Goal: Information Seeking & Learning: Learn about a topic

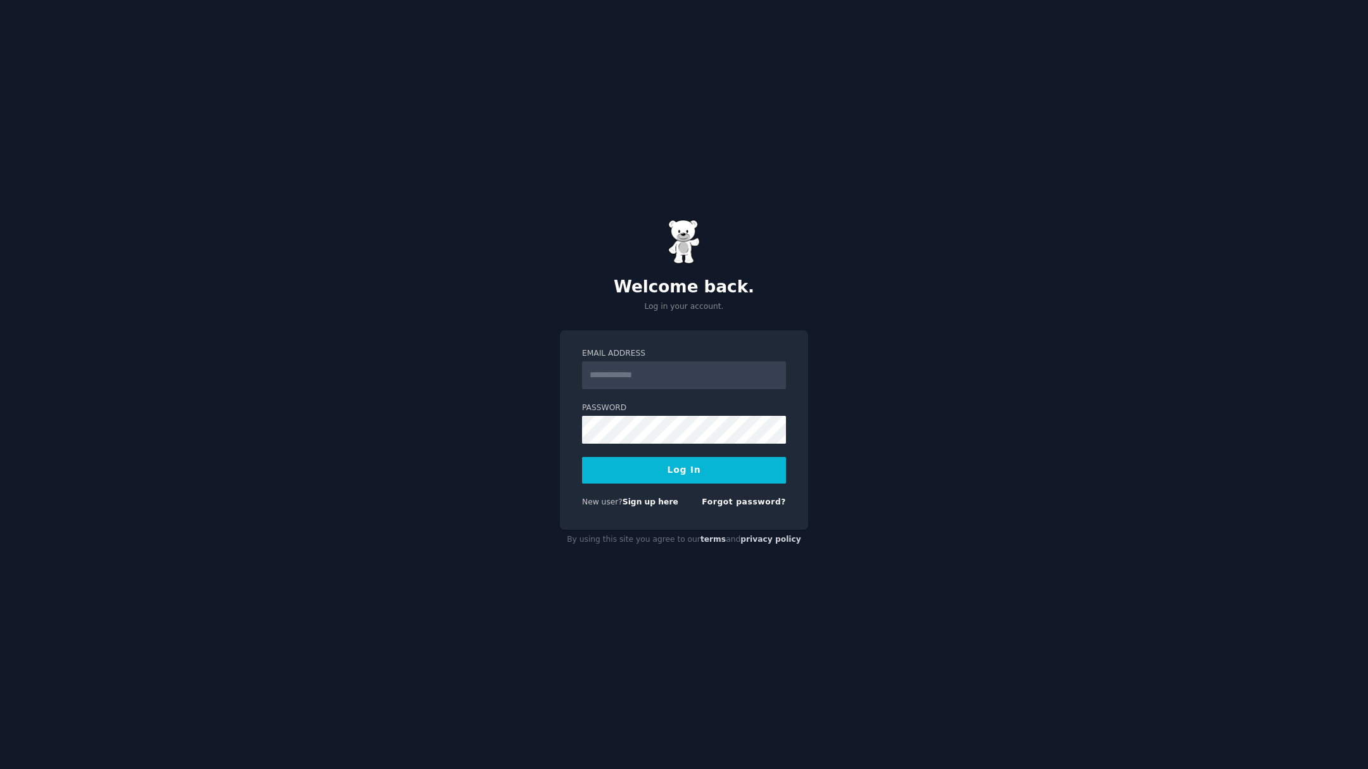
type input "**********"
click at [691, 472] on button "Log In" at bounding box center [684, 470] width 204 height 27
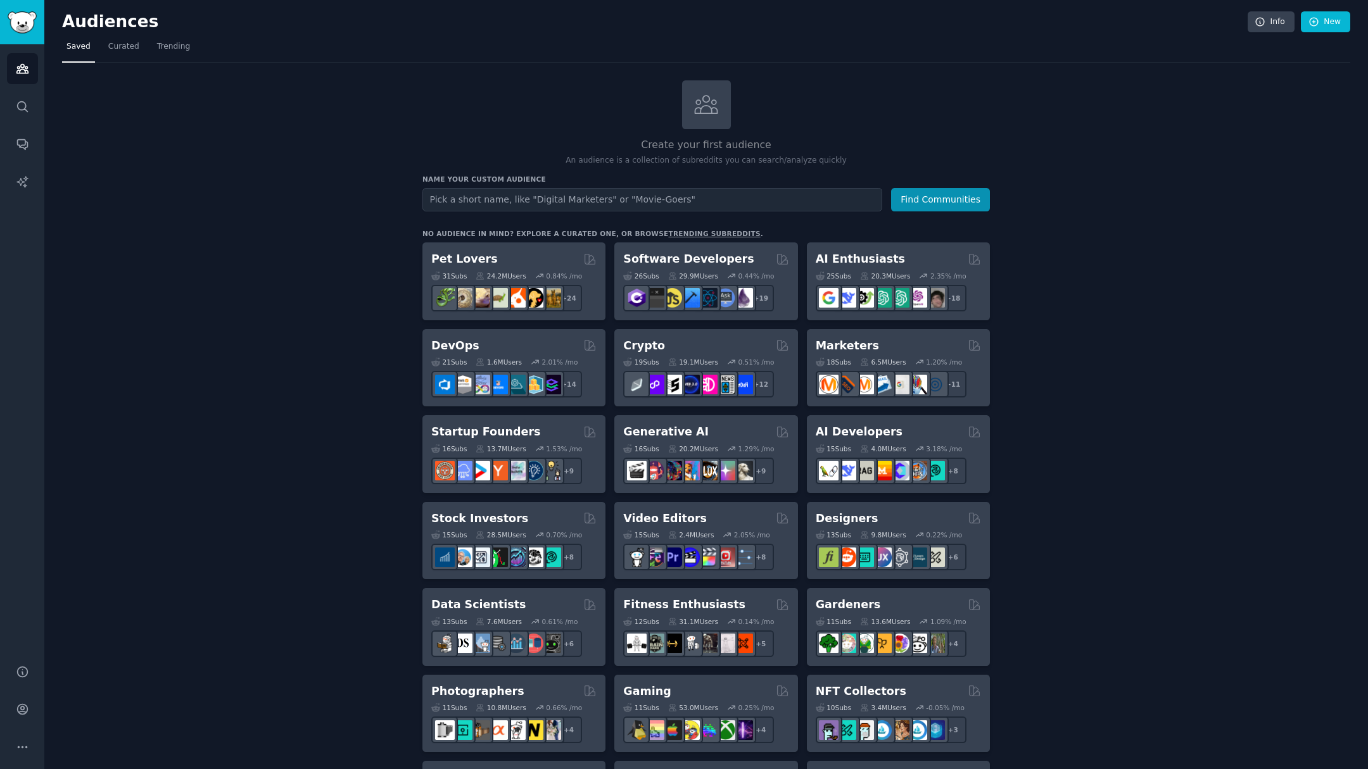
click at [669, 199] on input "text" at bounding box center [652, 199] width 460 height 23
click at [1113, 331] on div "Create your first audience An audience is a collection of subreddits you can se…" at bounding box center [706, 769] width 1288 height 1379
click at [20, 108] on icon "Sidebar" at bounding box center [22, 106] width 13 height 13
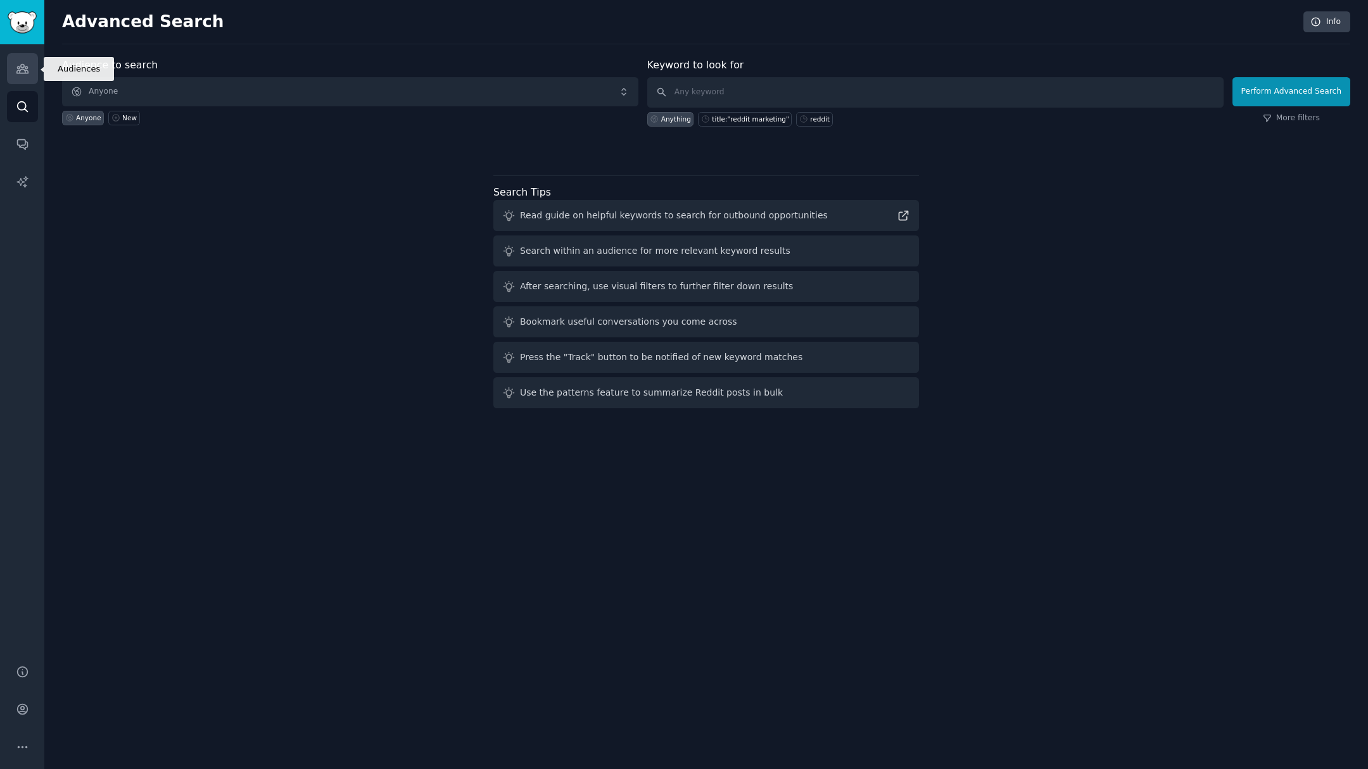
click at [23, 69] on icon "Sidebar" at bounding box center [21, 69] width 11 height 9
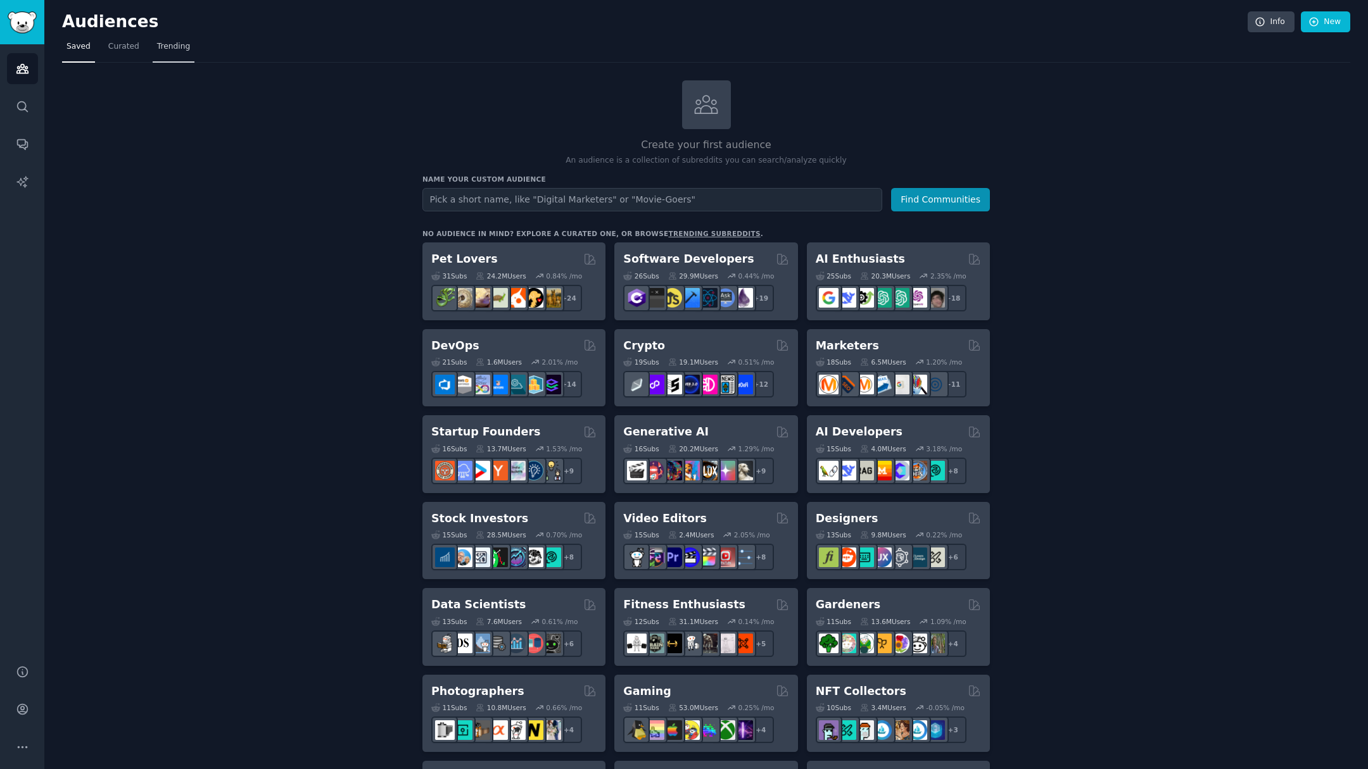
click at [177, 46] on span "Trending" at bounding box center [173, 46] width 33 height 11
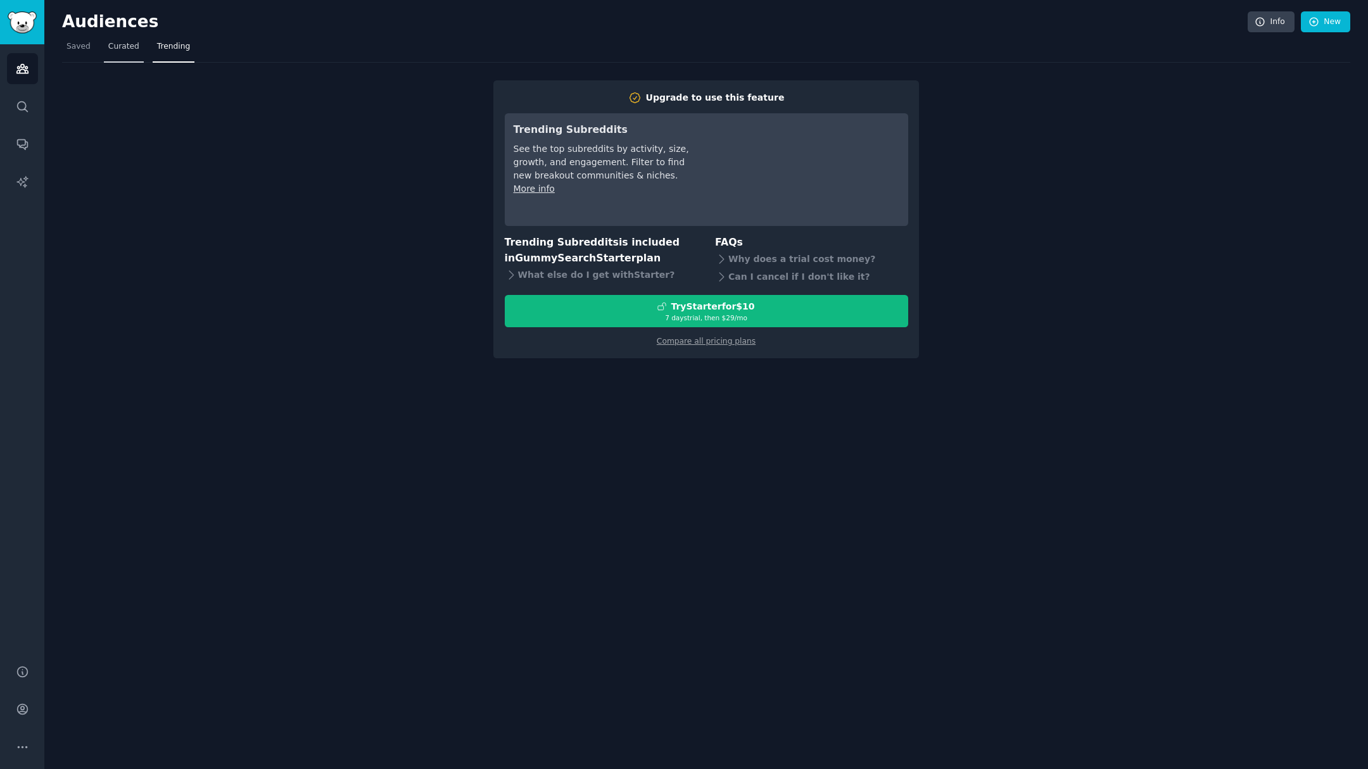
click at [114, 48] on span "Curated" at bounding box center [123, 46] width 31 height 11
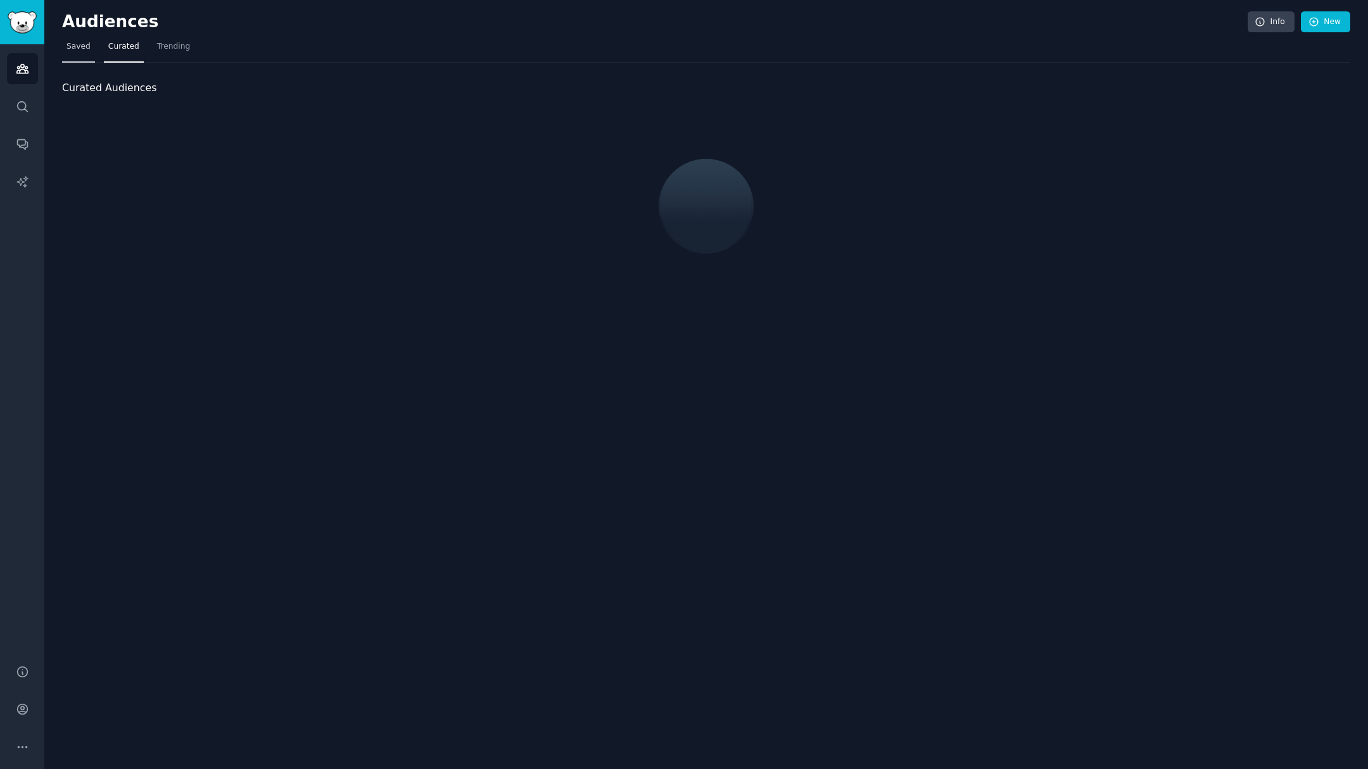
click at [70, 50] on span "Saved" at bounding box center [78, 46] width 24 height 11
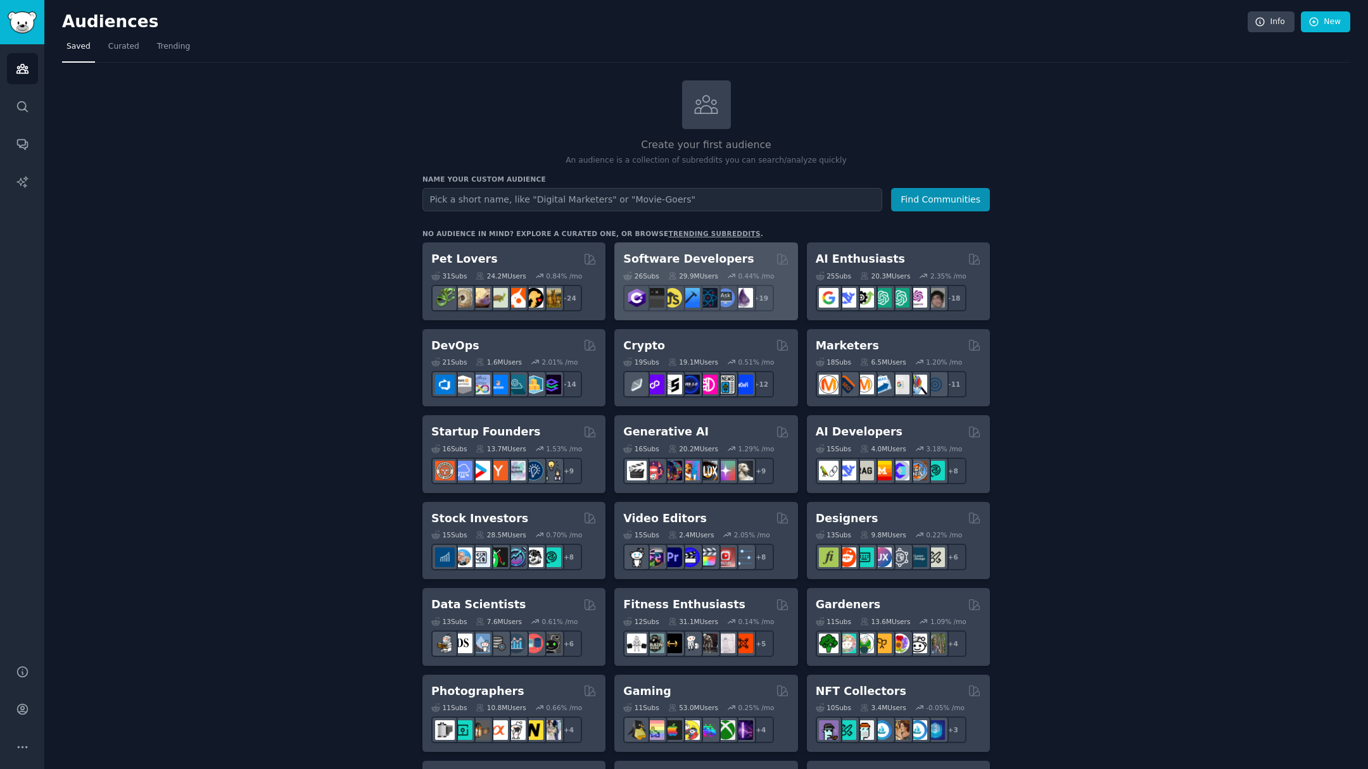
click at [743, 259] on div "Software Developers" at bounding box center [705, 259] width 165 height 16
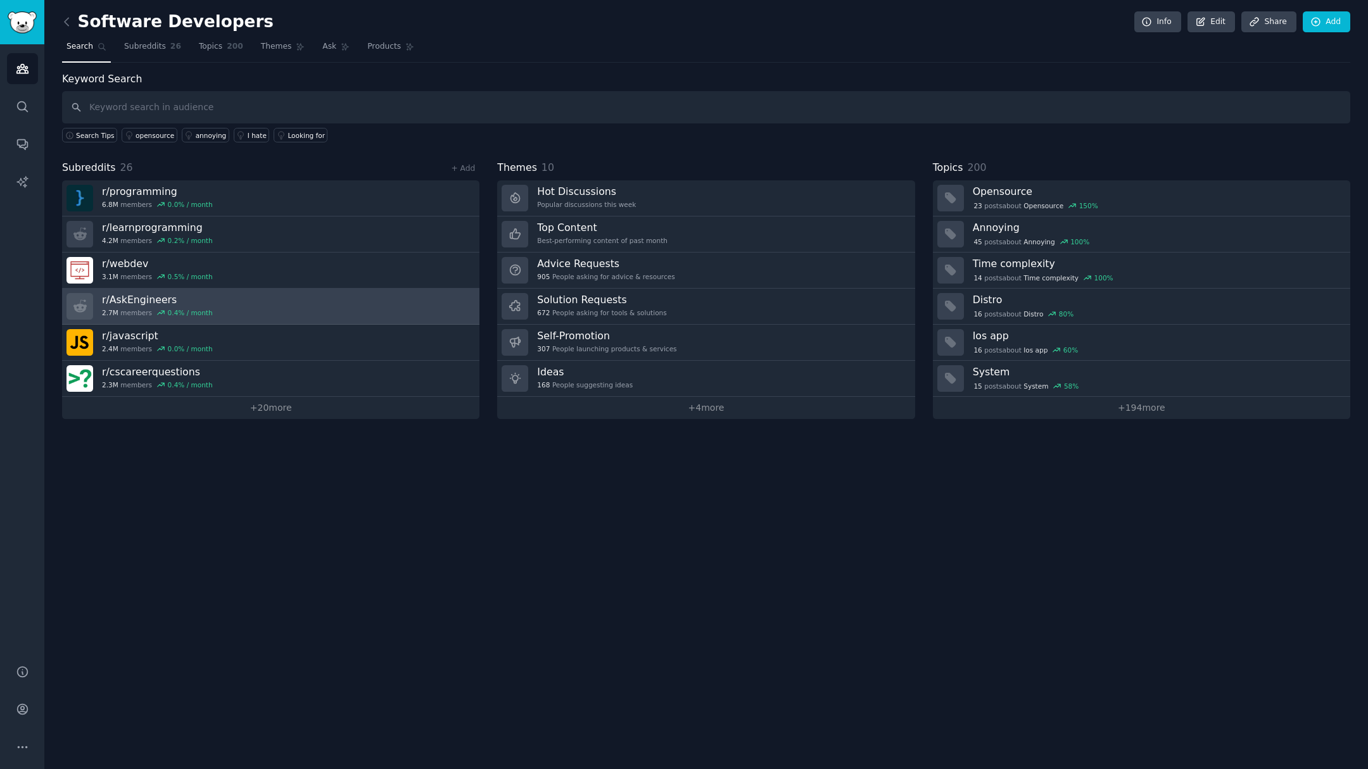
click at [216, 301] on link "r/ AskEngineers 2.7M members 0.4 % / month" at bounding box center [270, 307] width 417 height 36
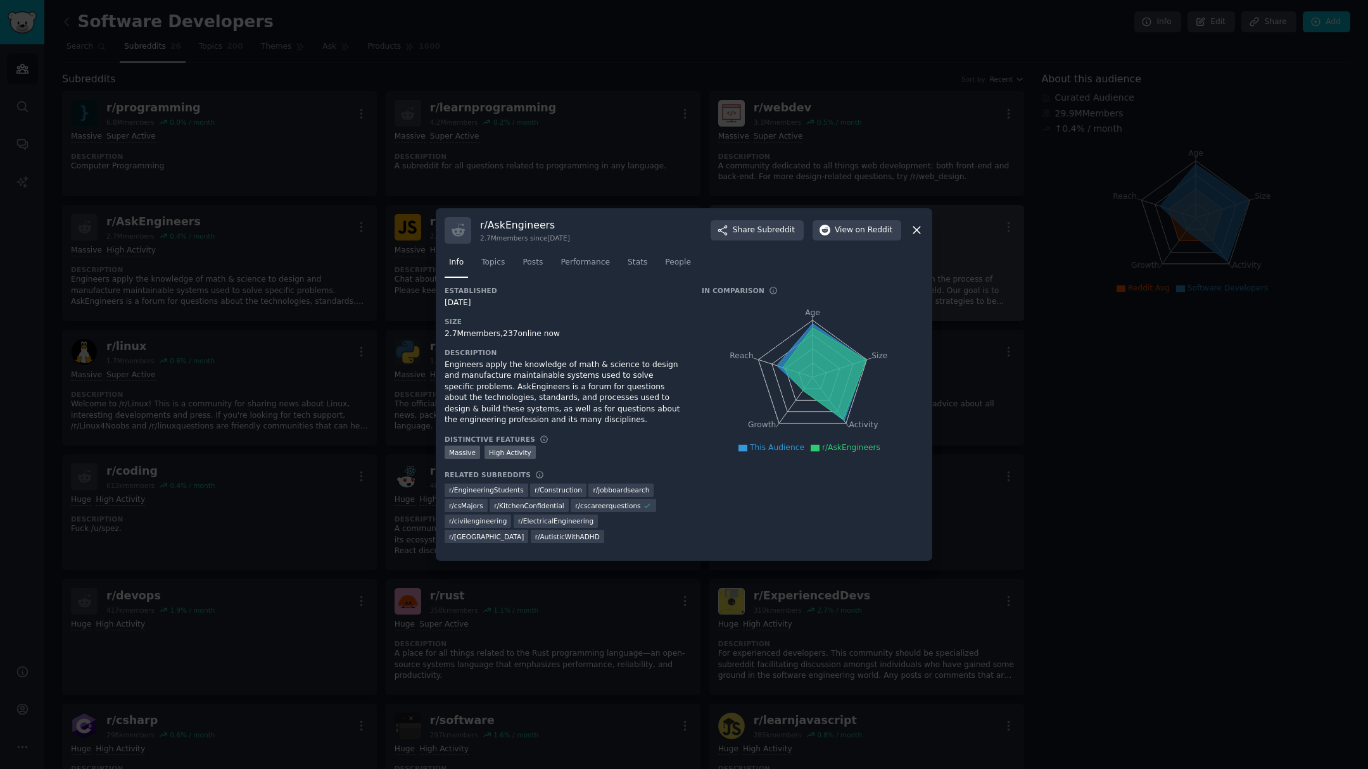
click at [921, 227] on icon at bounding box center [916, 230] width 13 height 13
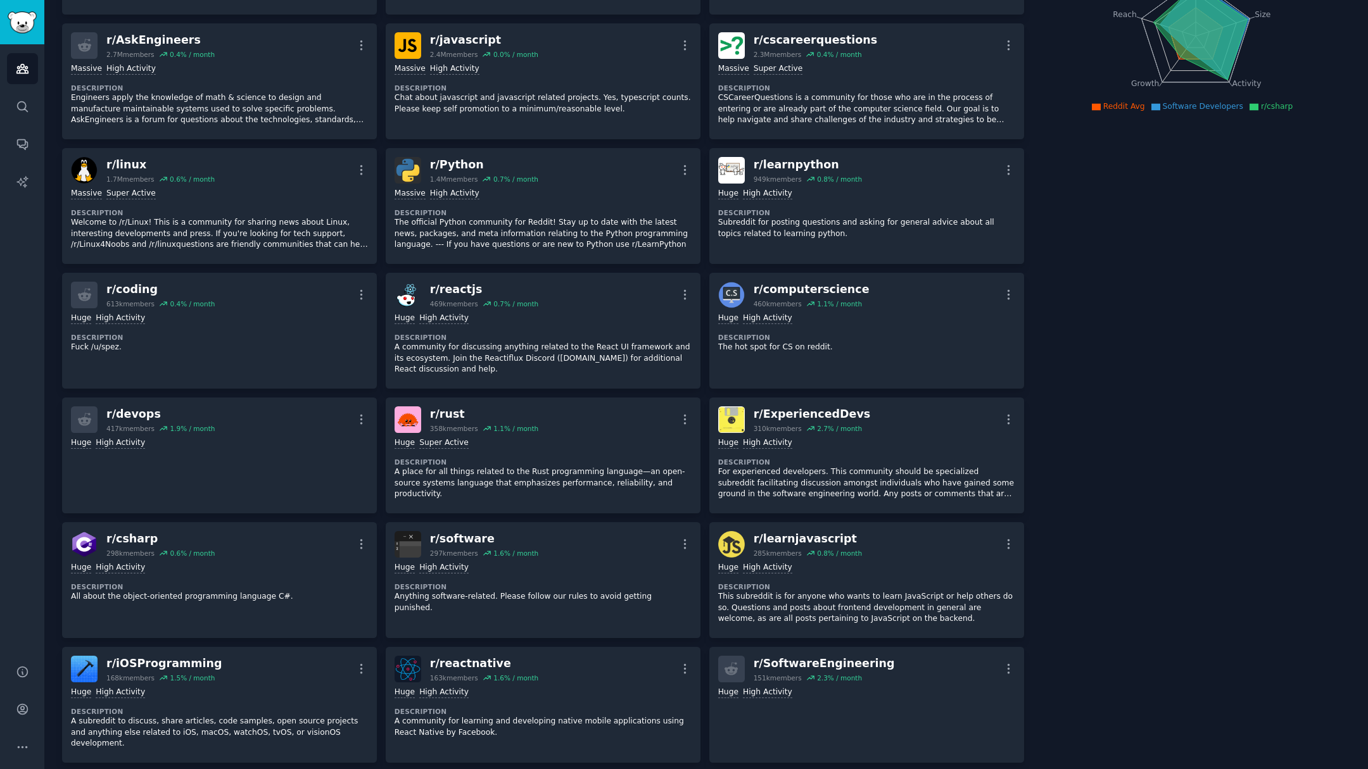
scroll to position [507, 0]
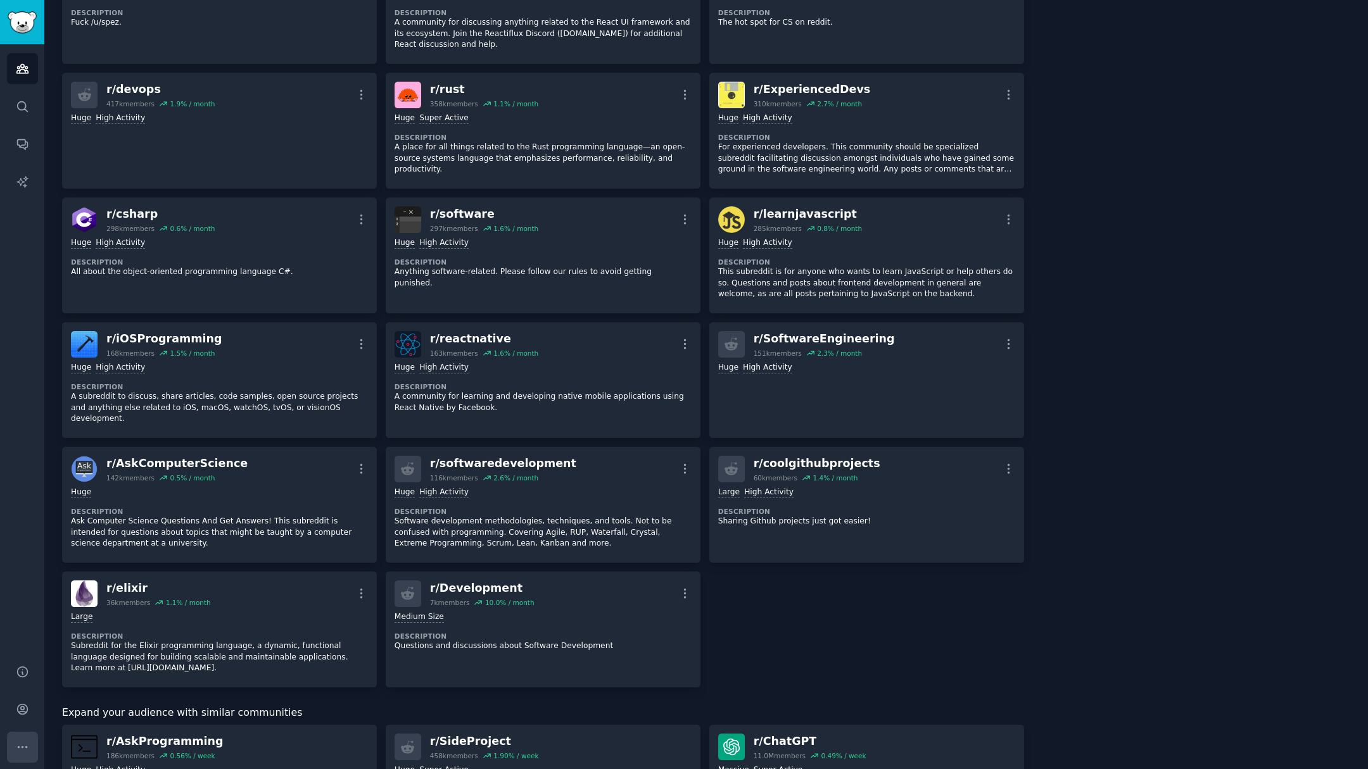
click at [12, 748] on button "More" at bounding box center [22, 747] width 31 height 31
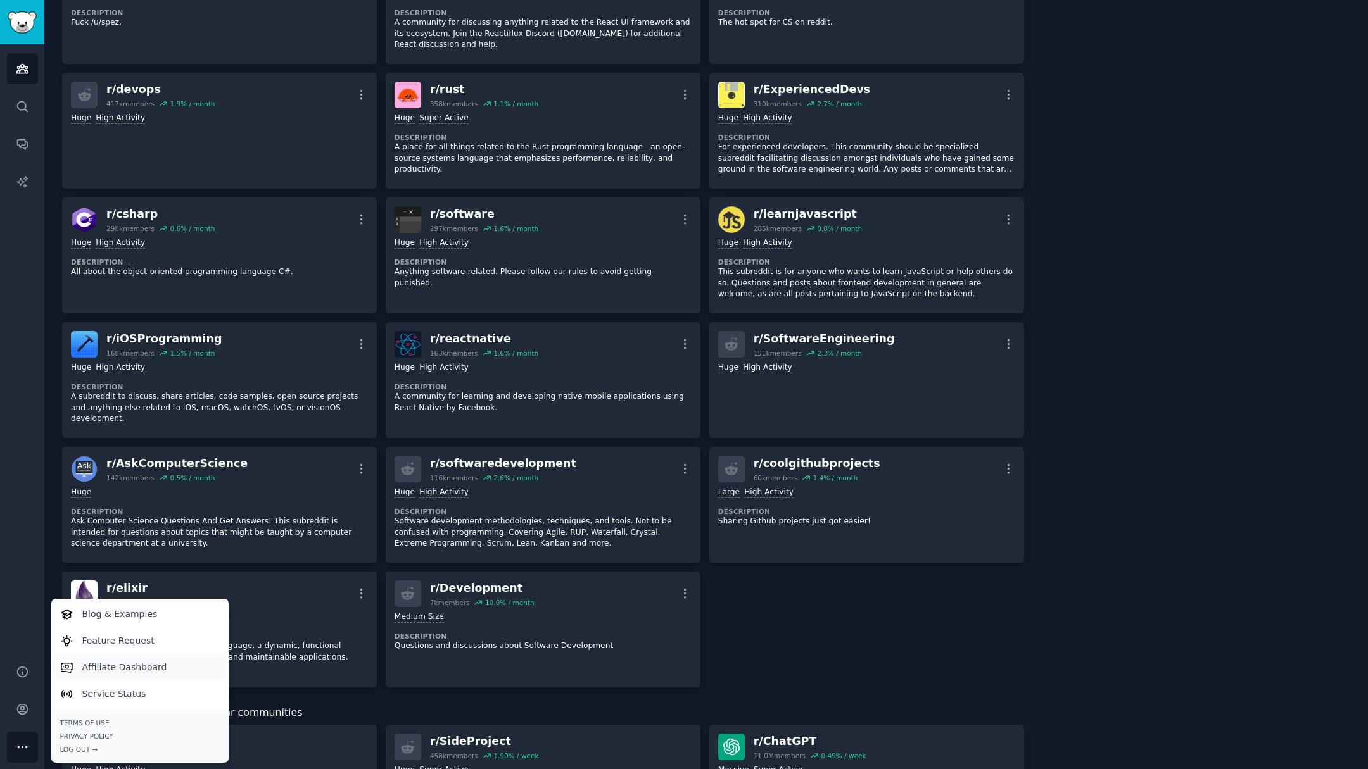
click at [127, 671] on p "Affiliate Dashboard" at bounding box center [124, 667] width 85 height 13
click at [1093, 545] on div "About this audience Curated Audience 29.9M Members ↑ 0.4 % / month Age Size Act…" at bounding box center [1196, 442] width 309 height 1755
